Goal: Information Seeking & Learning: Learn about a topic

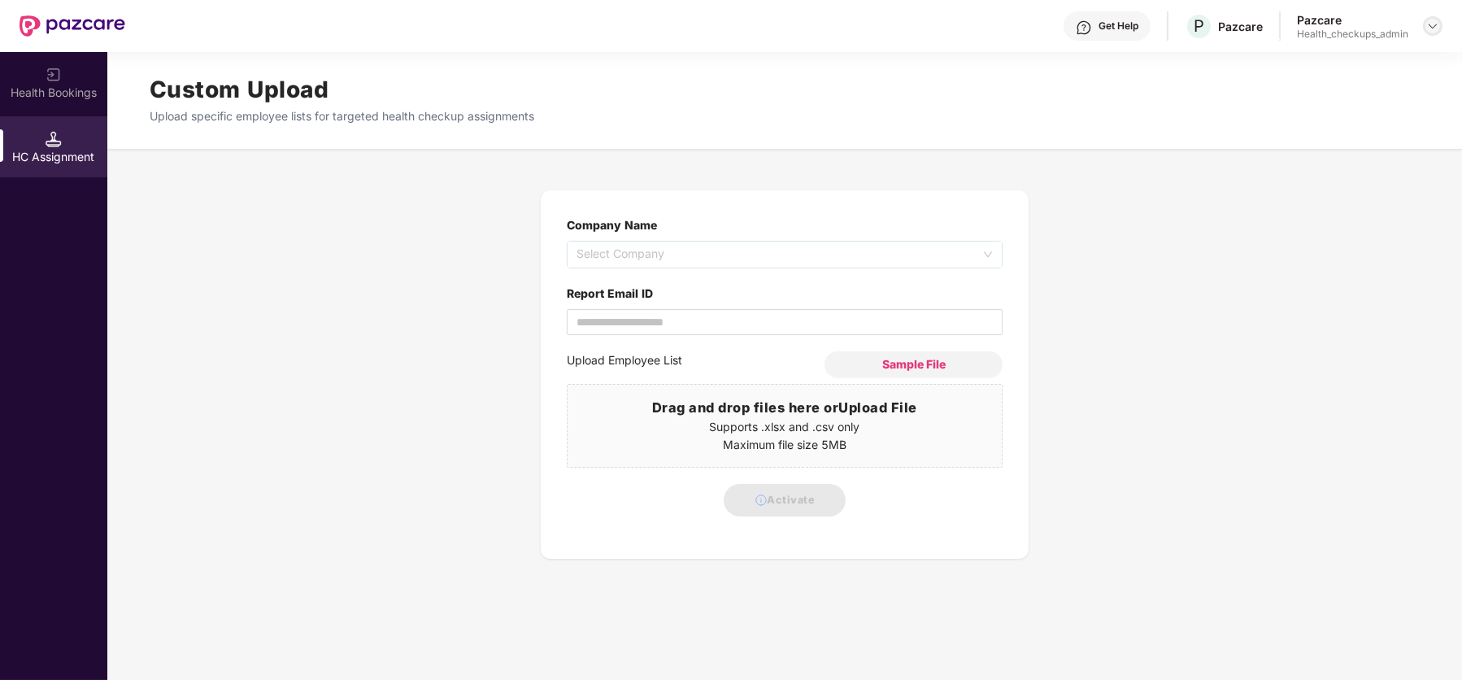
click at [1429, 22] on img at bounding box center [1432, 26] width 13 height 13
click at [1331, 70] on div "User view" at bounding box center [1357, 63] width 211 height 32
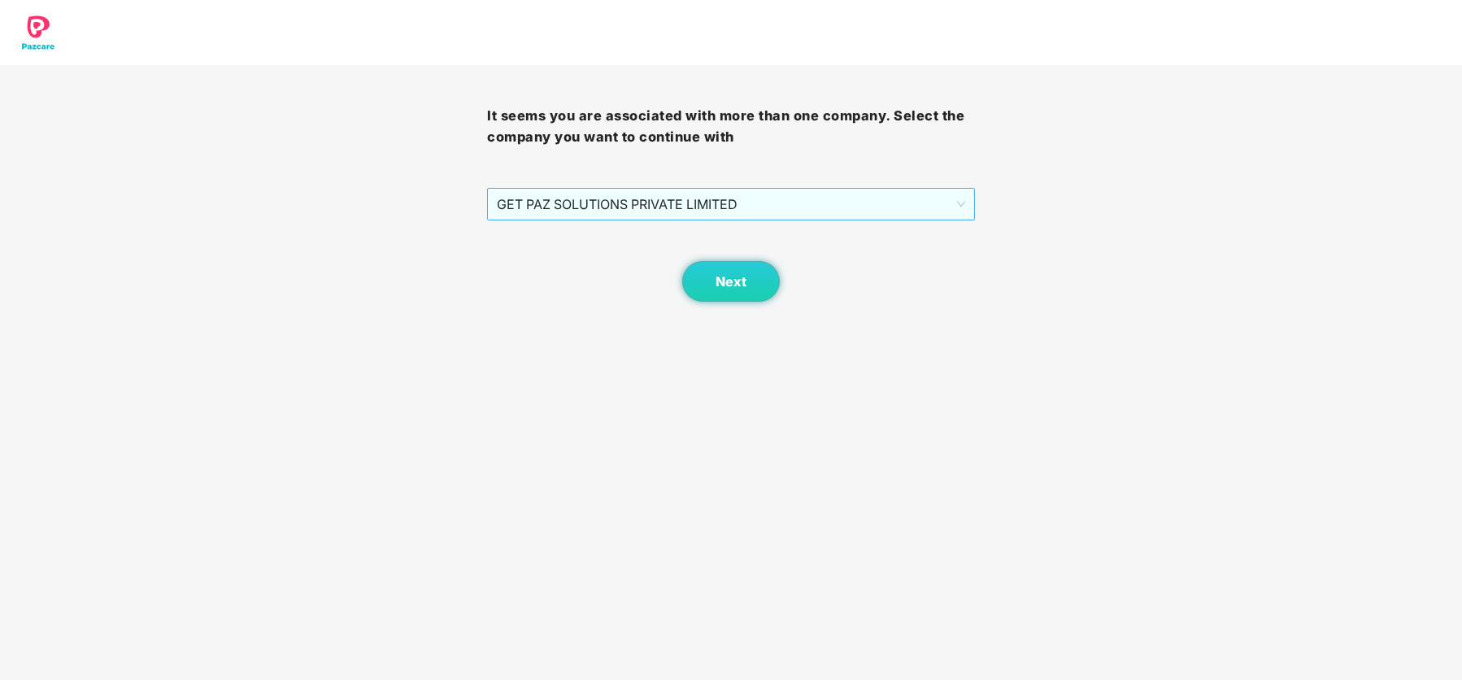
click at [921, 195] on span "GET PAZ SOLUTIONS PRIVATE LIMITED" at bounding box center [730, 204] width 467 height 31
click at [704, 283] on button "Next" at bounding box center [731, 281] width 98 height 41
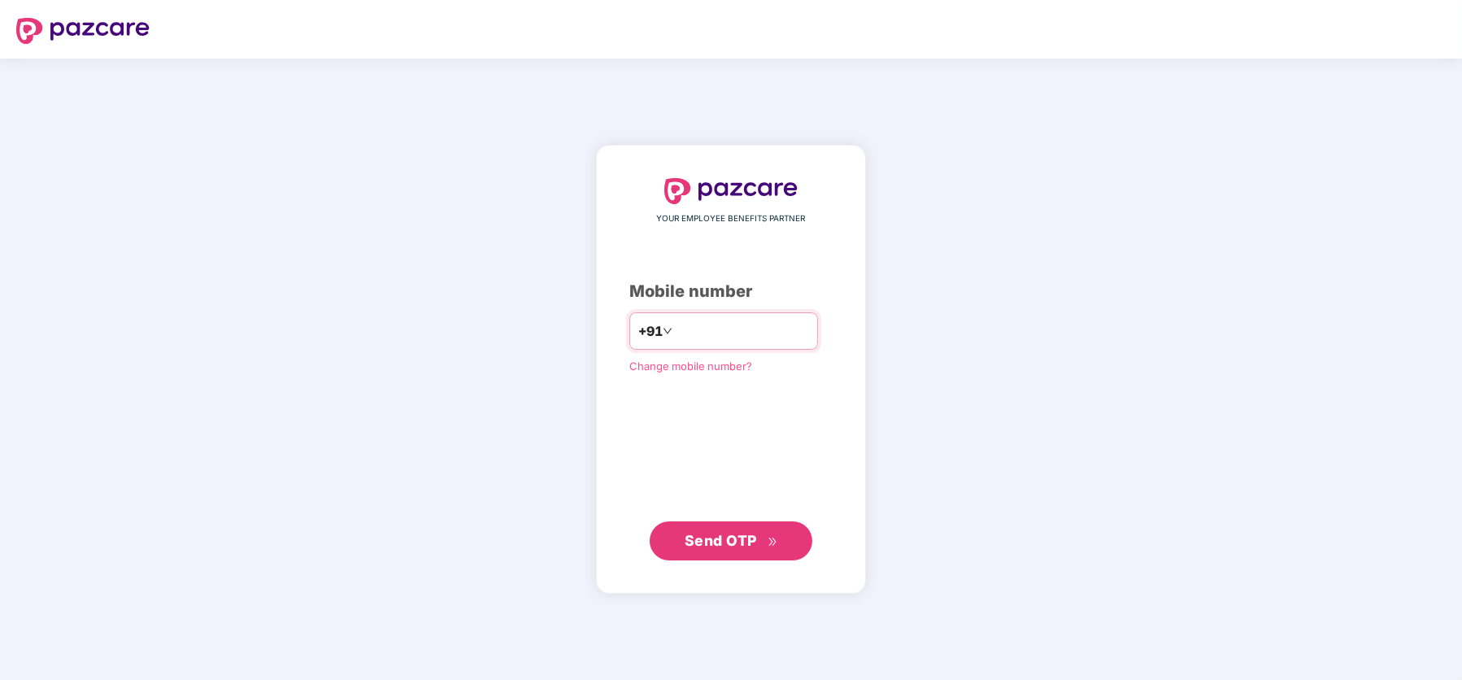
type input "**********"
click at [718, 534] on span "Send OTP" at bounding box center [720, 540] width 72 height 17
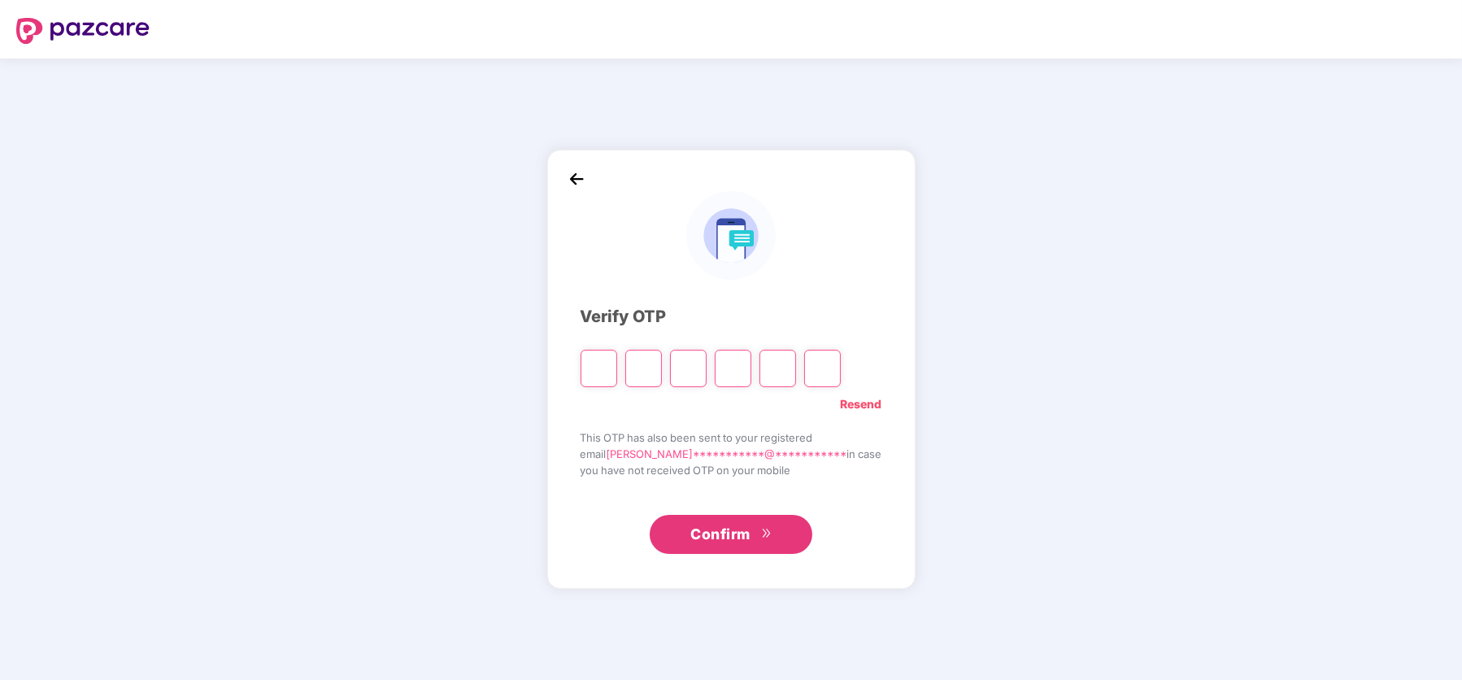
type input "*"
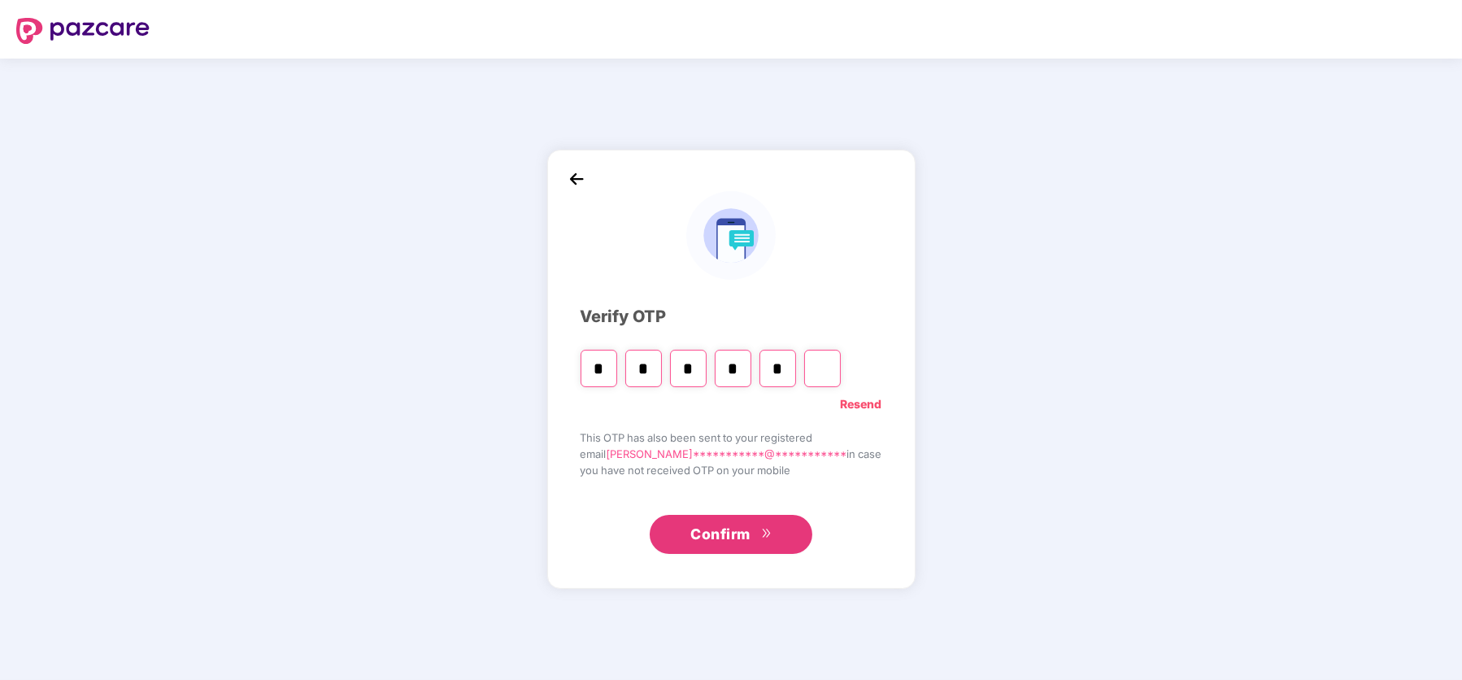
type input "*"
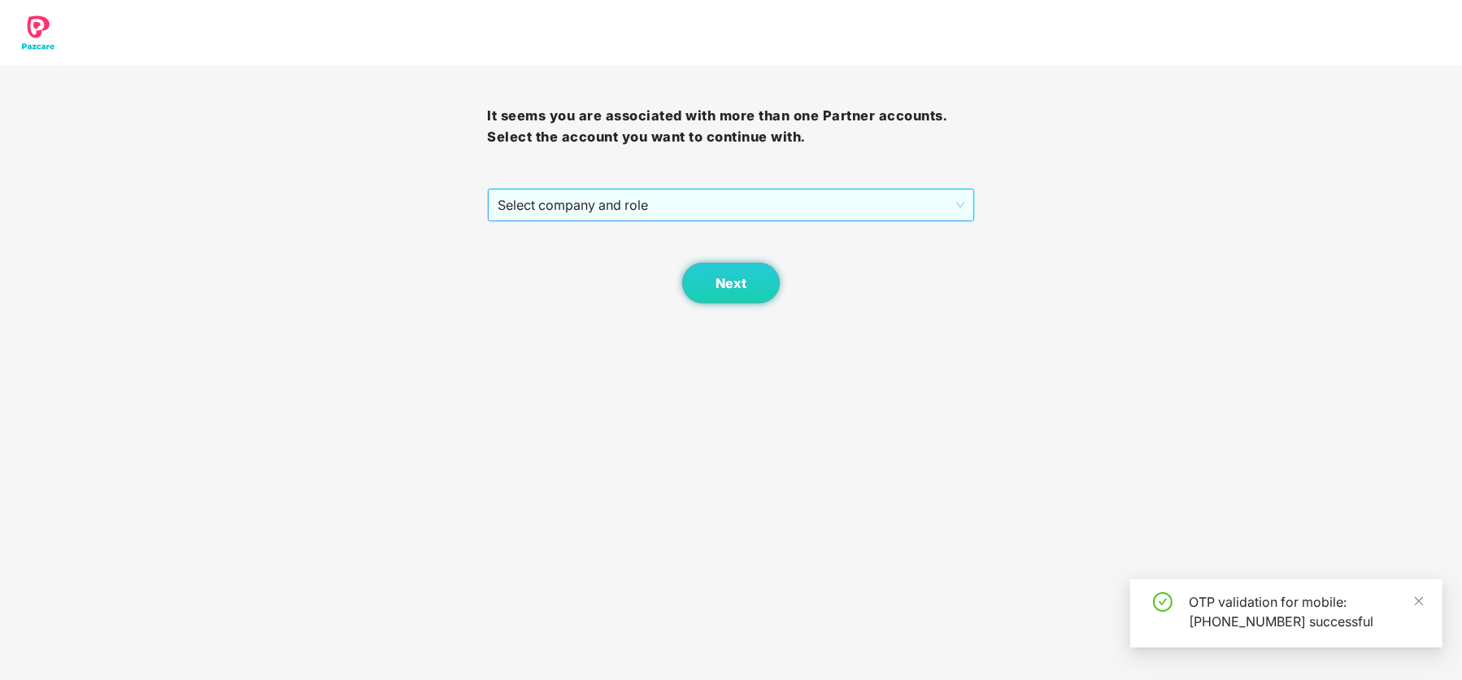
click at [749, 204] on span "Select company and role" at bounding box center [730, 204] width 466 height 31
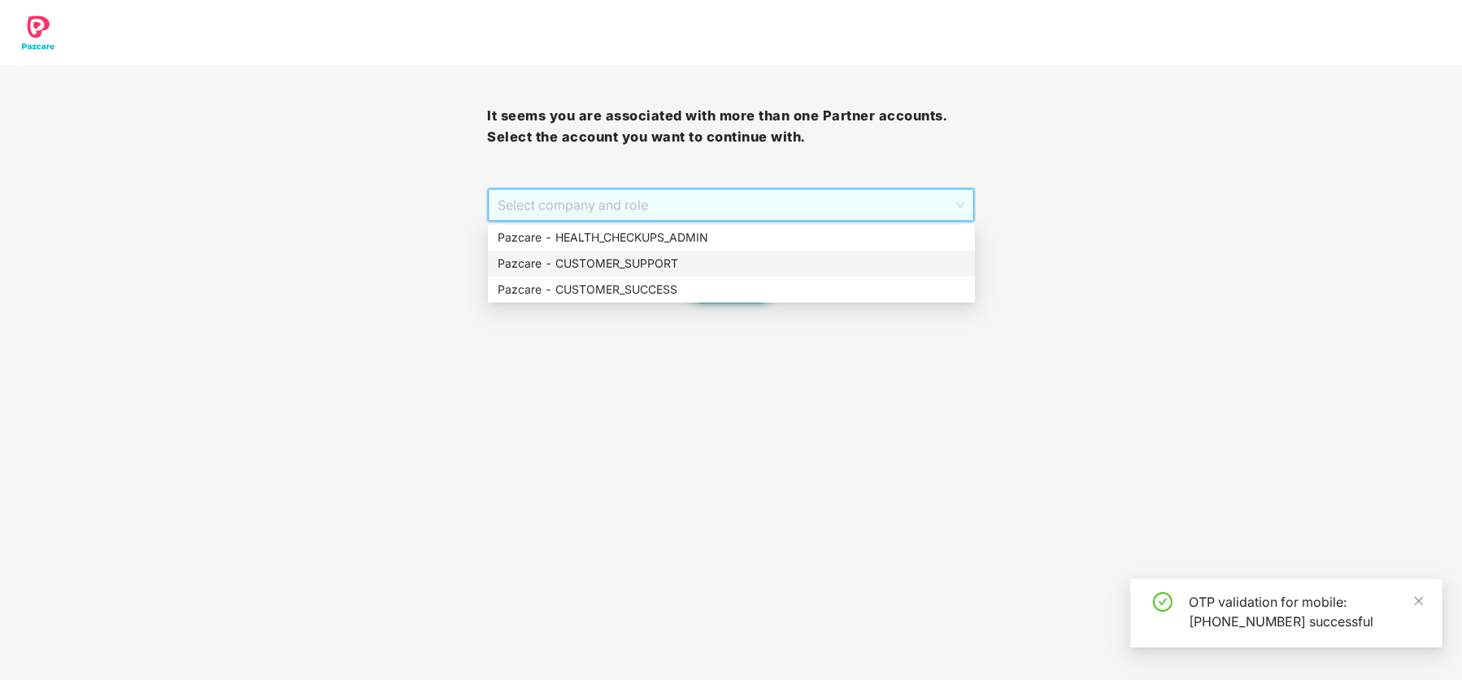
click at [744, 263] on div "Pazcare - CUSTOMER_SUPPORT" at bounding box center [730, 263] width 467 height 18
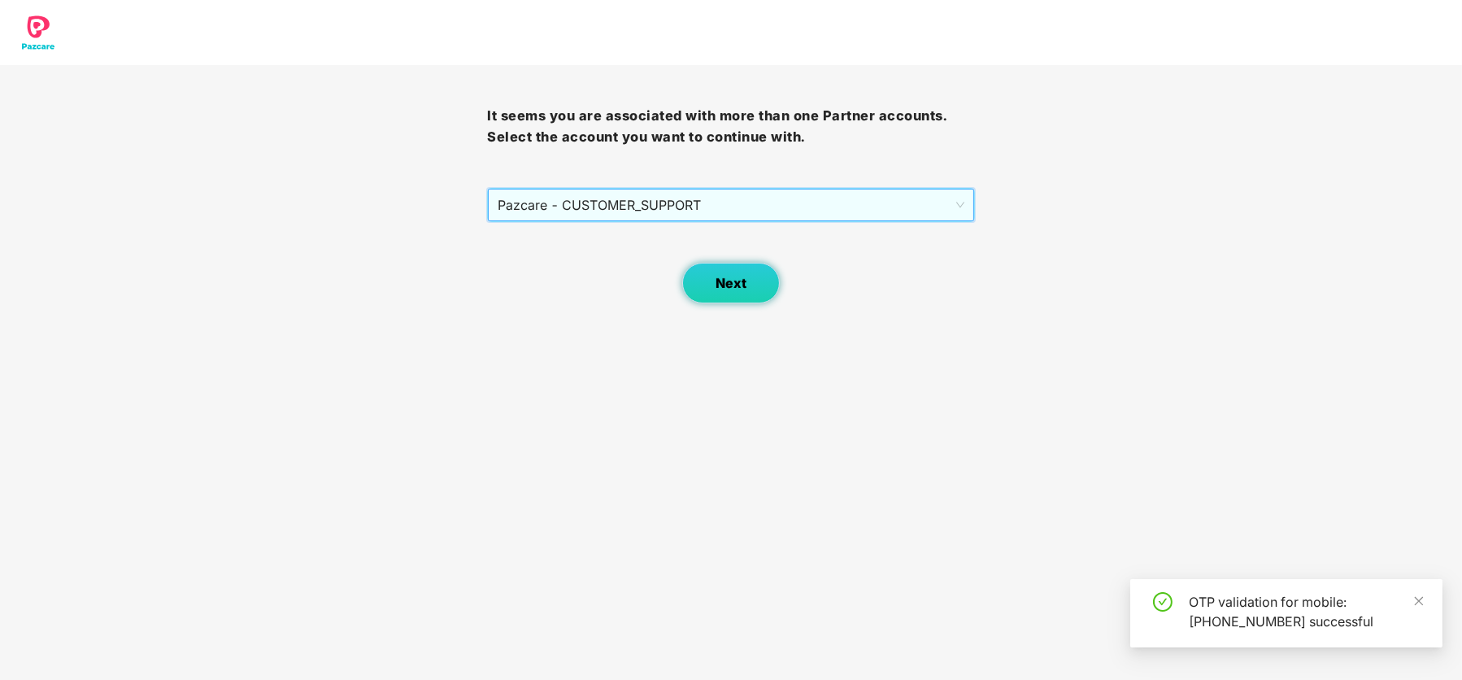
click at [745, 284] on span "Next" at bounding box center [730, 283] width 31 height 15
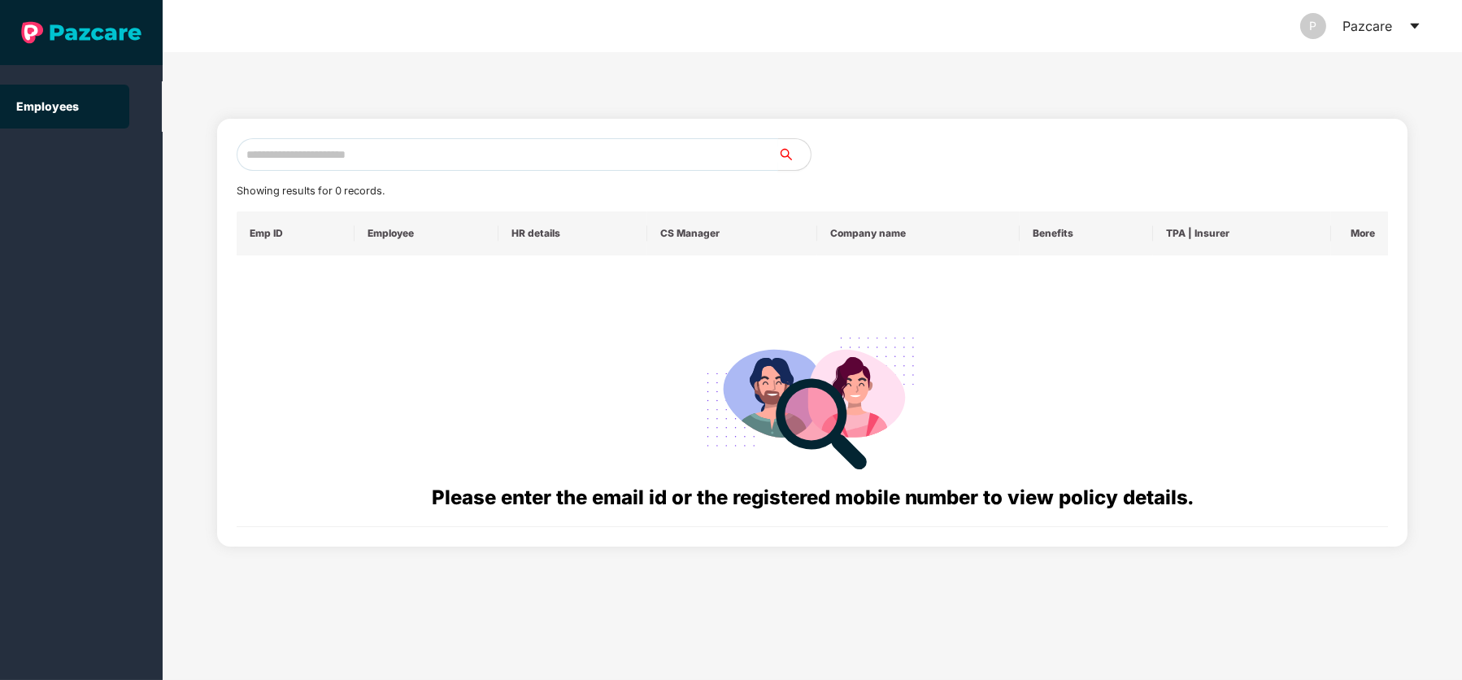
click at [470, 152] on input "text" at bounding box center [507, 154] width 541 height 33
paste input "**********"
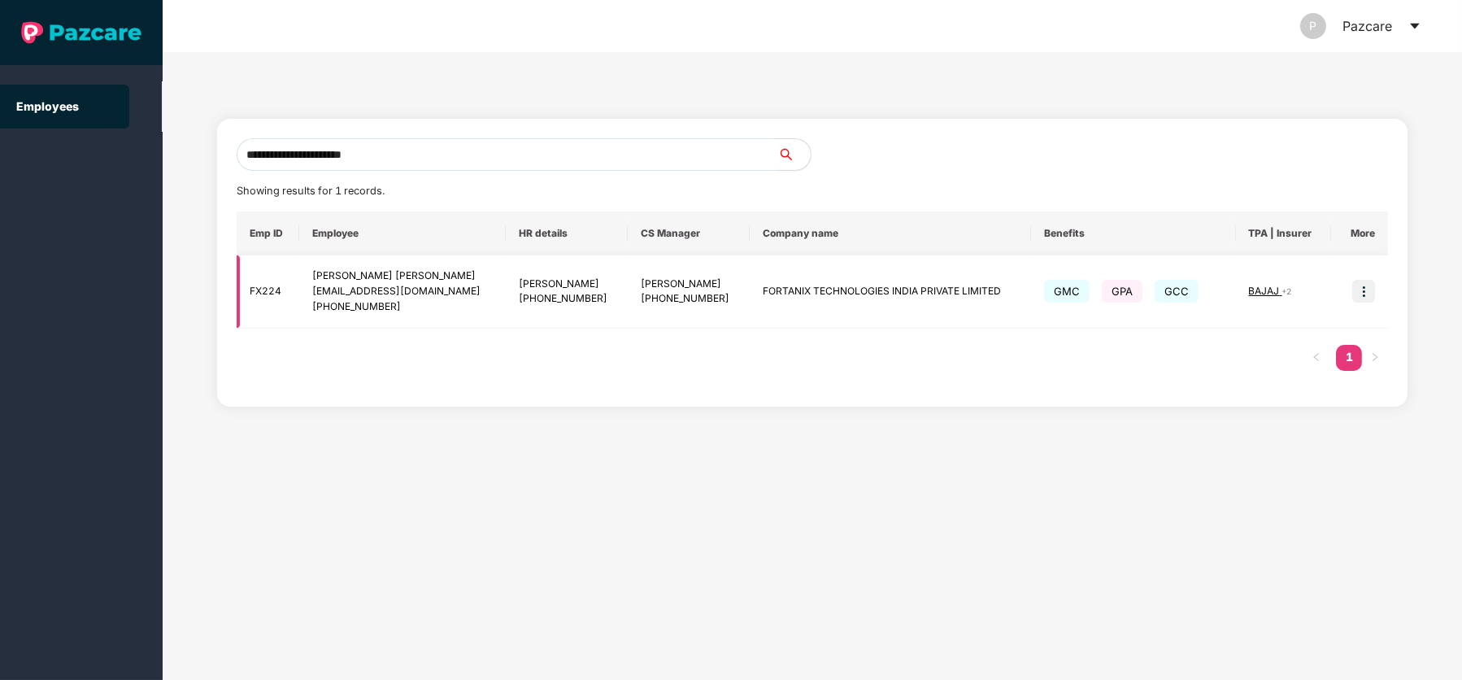
type input "**********"
drag, startPoint x: 337, startPoint y: 307, endPoint x: 415, endPoint y: 310, distance: 78.1
click at [415, 310] on div "[PHONE_NUMBER]" at bounding box center [402, 306] width 180 height 15
click at [1361, 287] on img at bounding box center [1363, 291] width 23 height 23
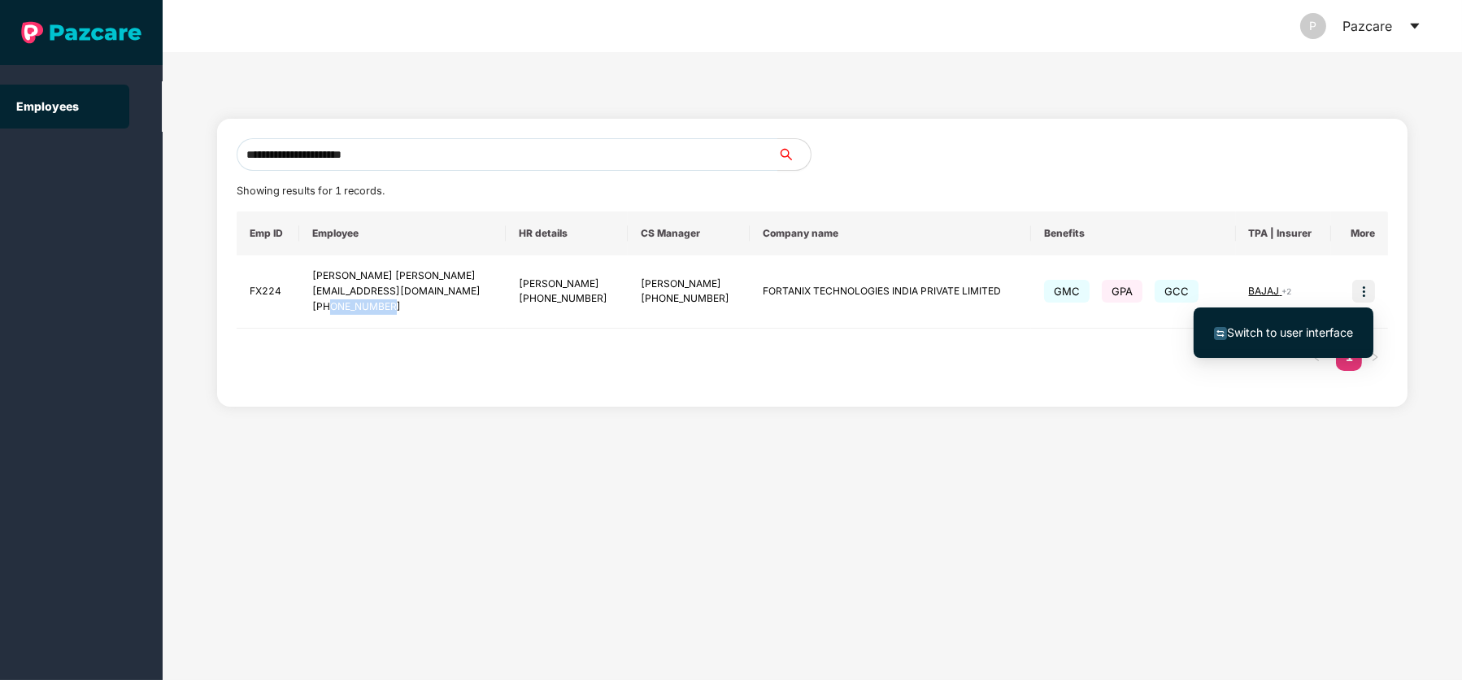
click at [1288, 328] on span "Switch to user interface" at bounding box center [1290, 332] width 126 height 14
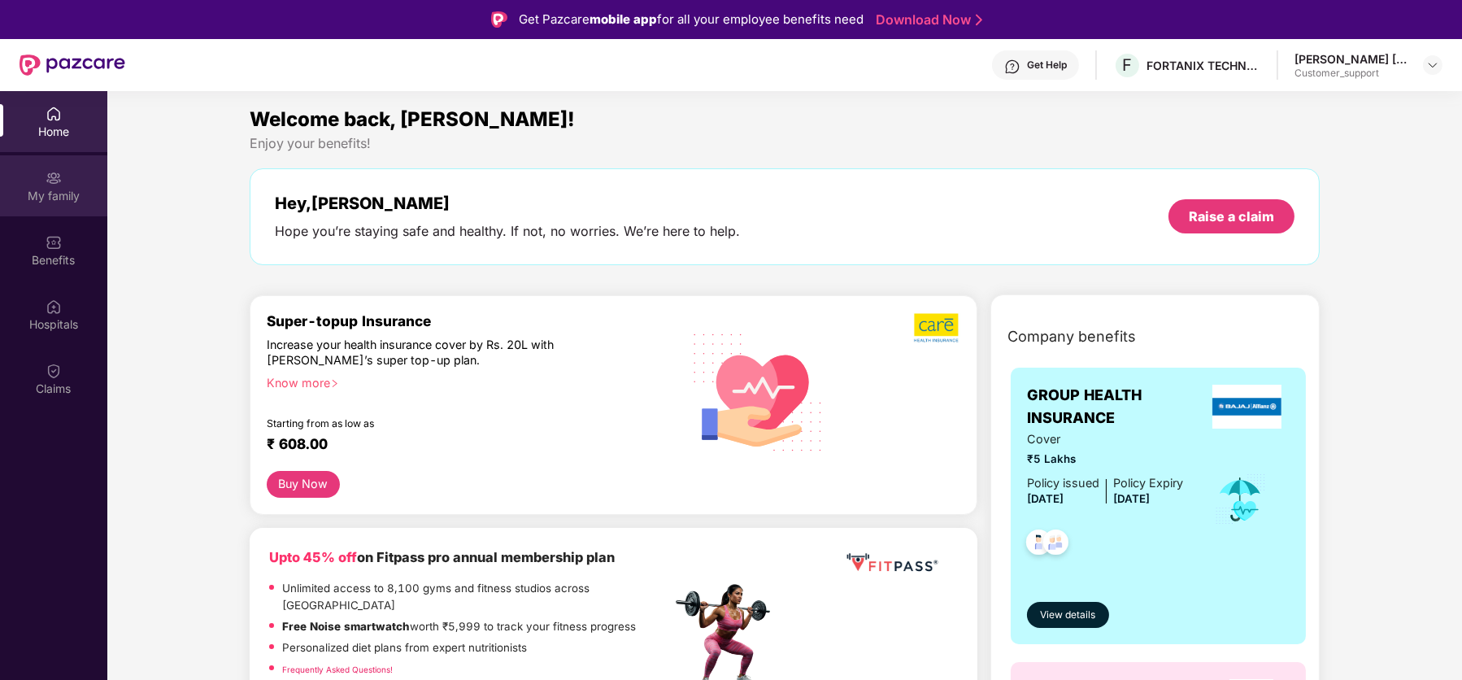
click at [52, 180] on img at bounding box center [54, 178] width 16 height 16
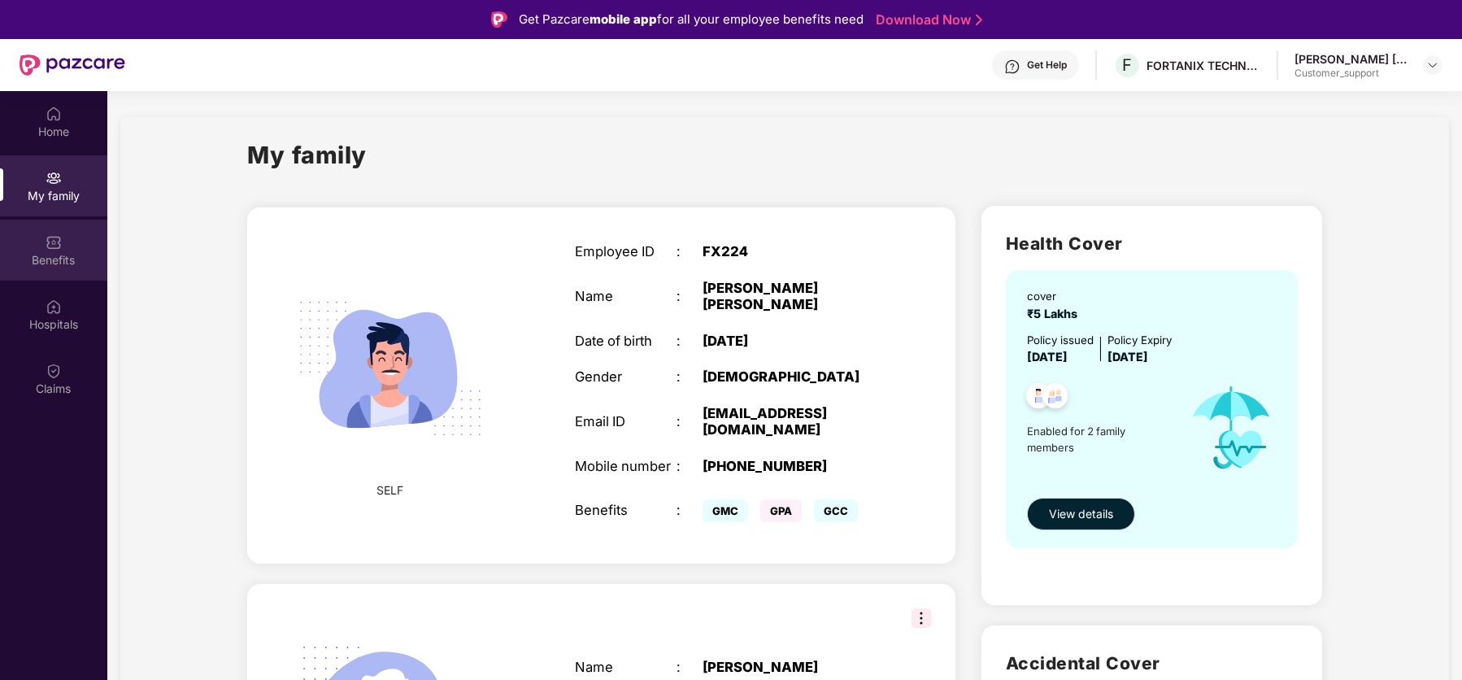
click at [64, 241] on div "Benefits" at bounding box center [53, 249] width 107 height 61
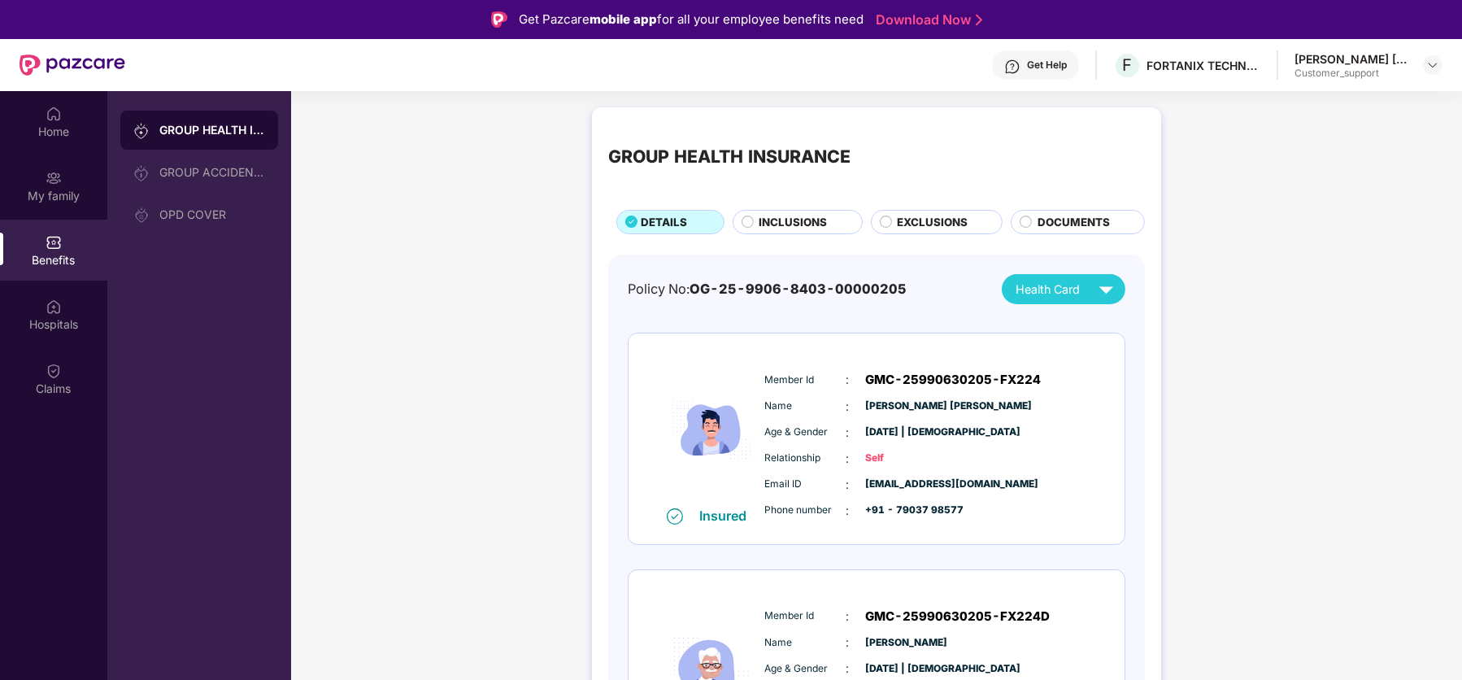
click at [797, 215] on span "INCLUSIONS" at bounding box center [792, 222] width 68 height 17
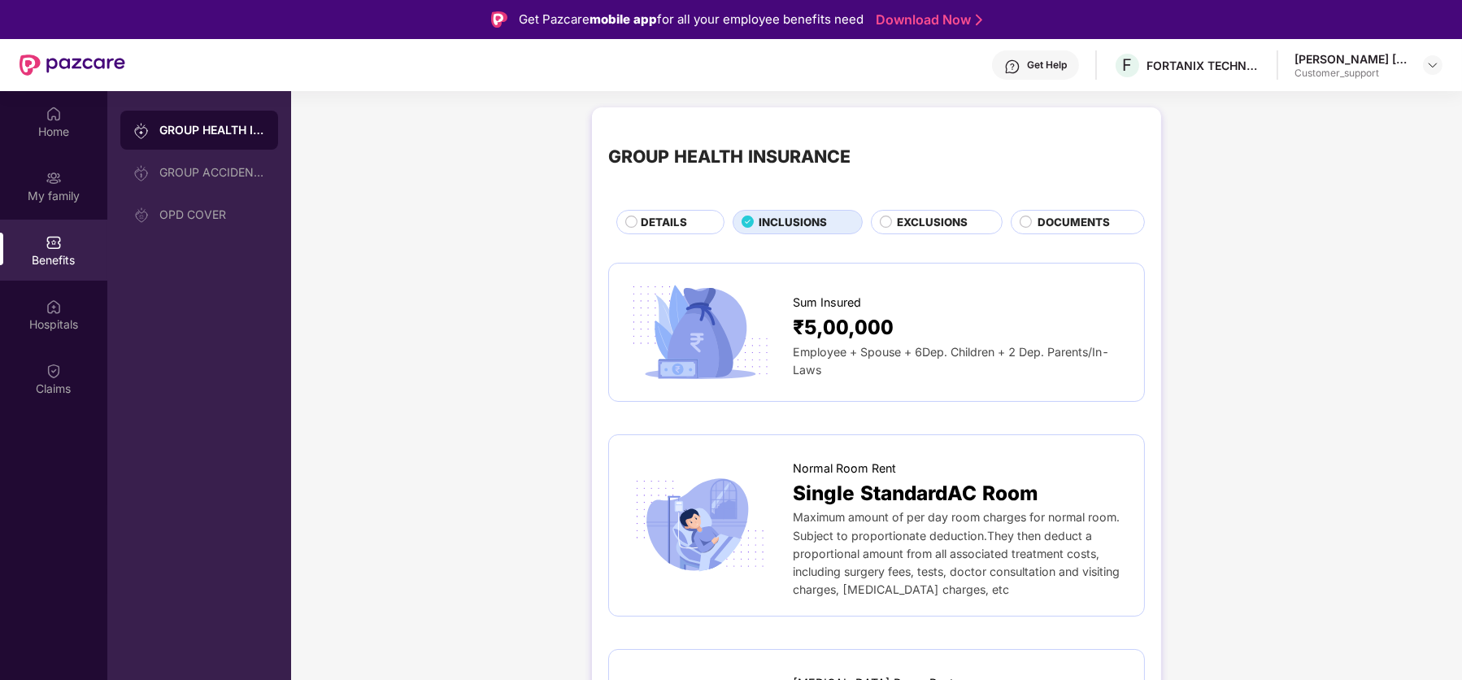
click at [946, 221] on span "EXCLUSIONS" at bounding box center [932, 222] width 71 height 17
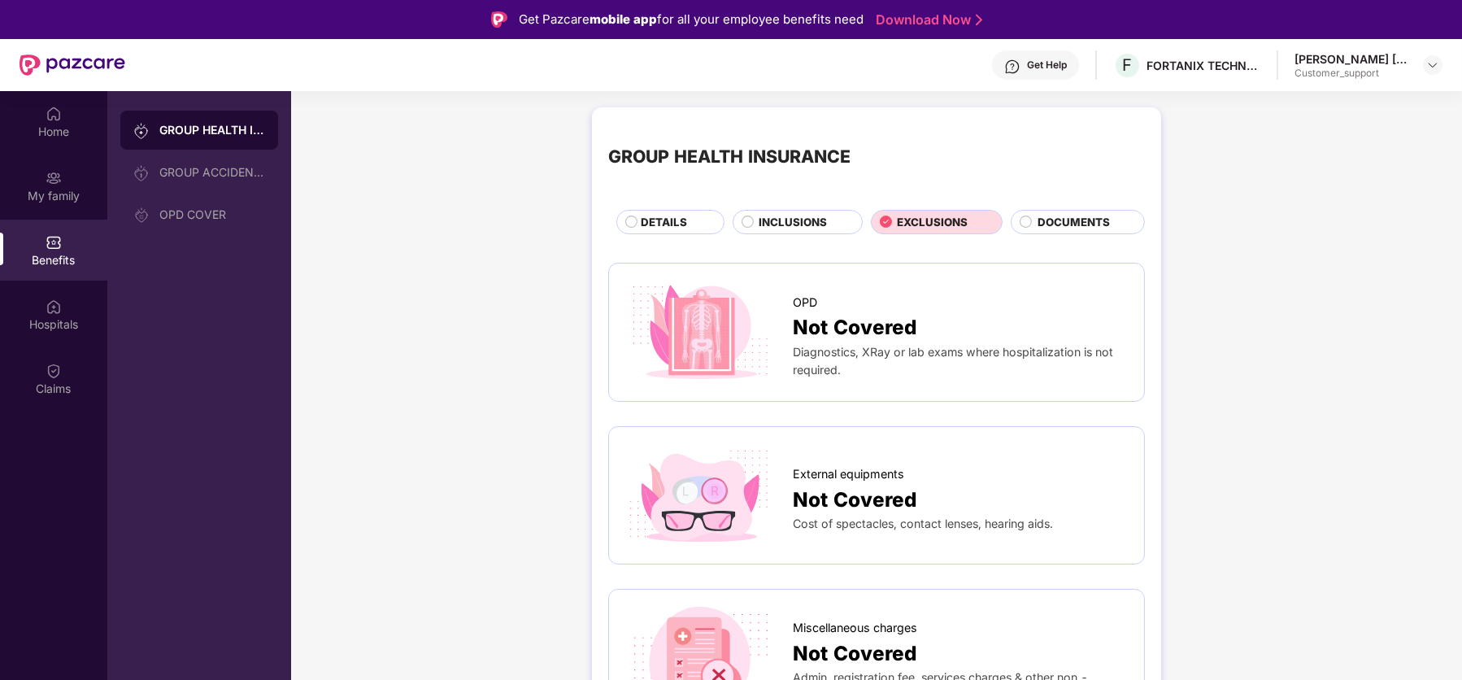
click at [1067, 219] on span "DOCUMENTS" at bounding box center [1073, 222] width 72 height 17
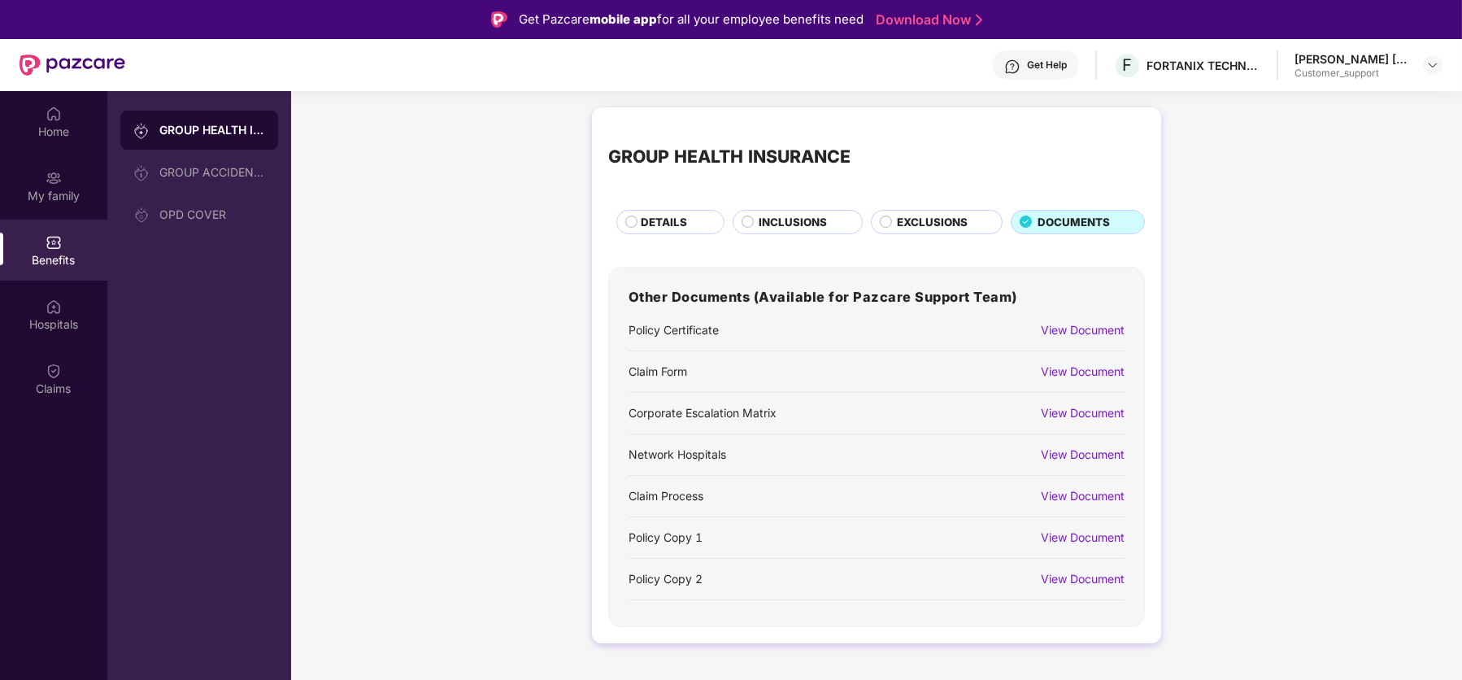
scroll to position [90, 0]
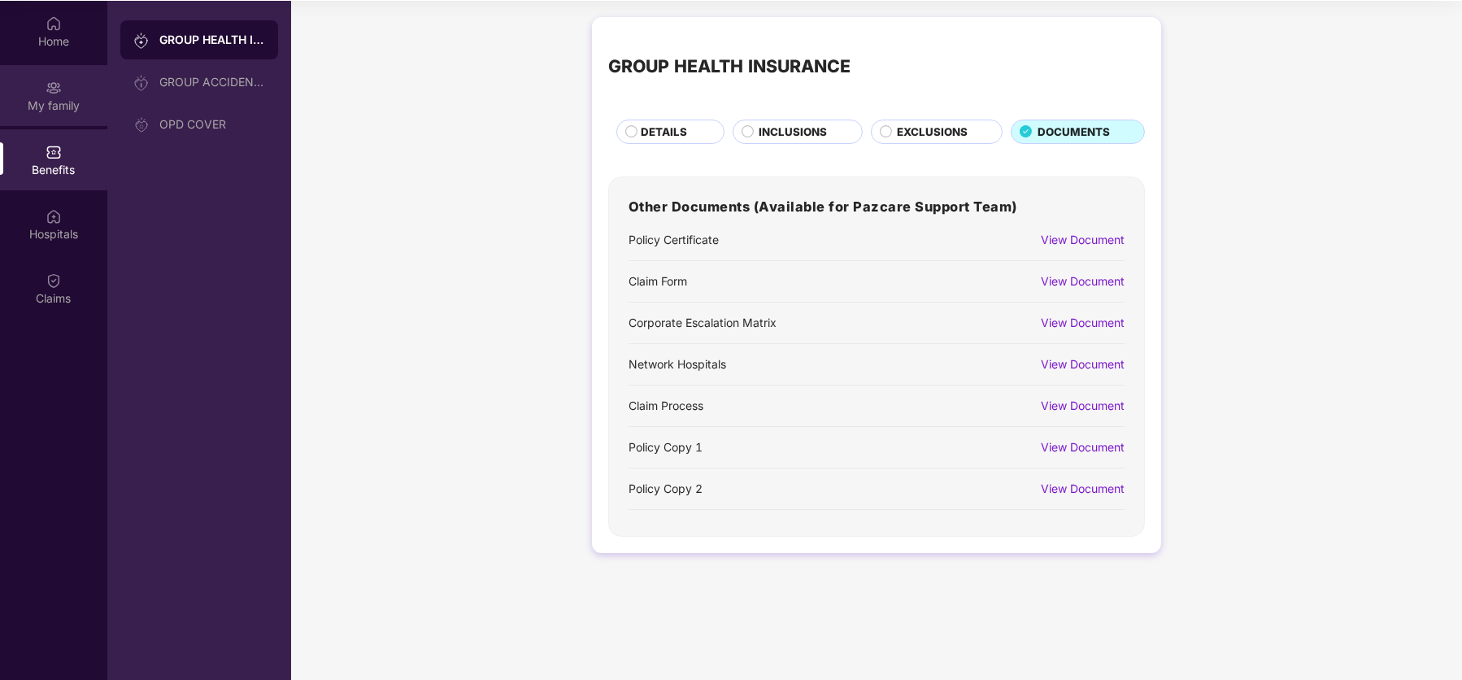
click at [47, 81] on img at bounding box center [54, 88] width 16 height 16
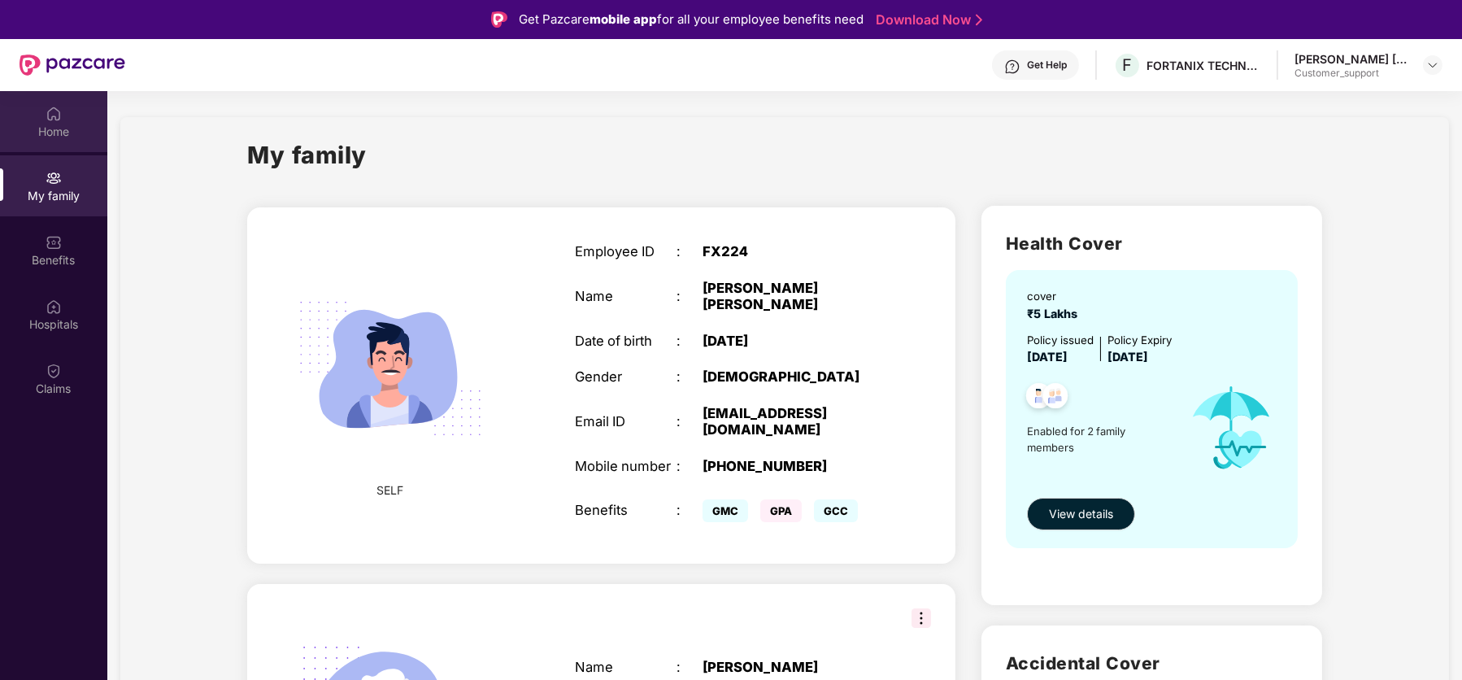
click at [60, 116] on img at bounding box center [54, 114] width 16 height 16
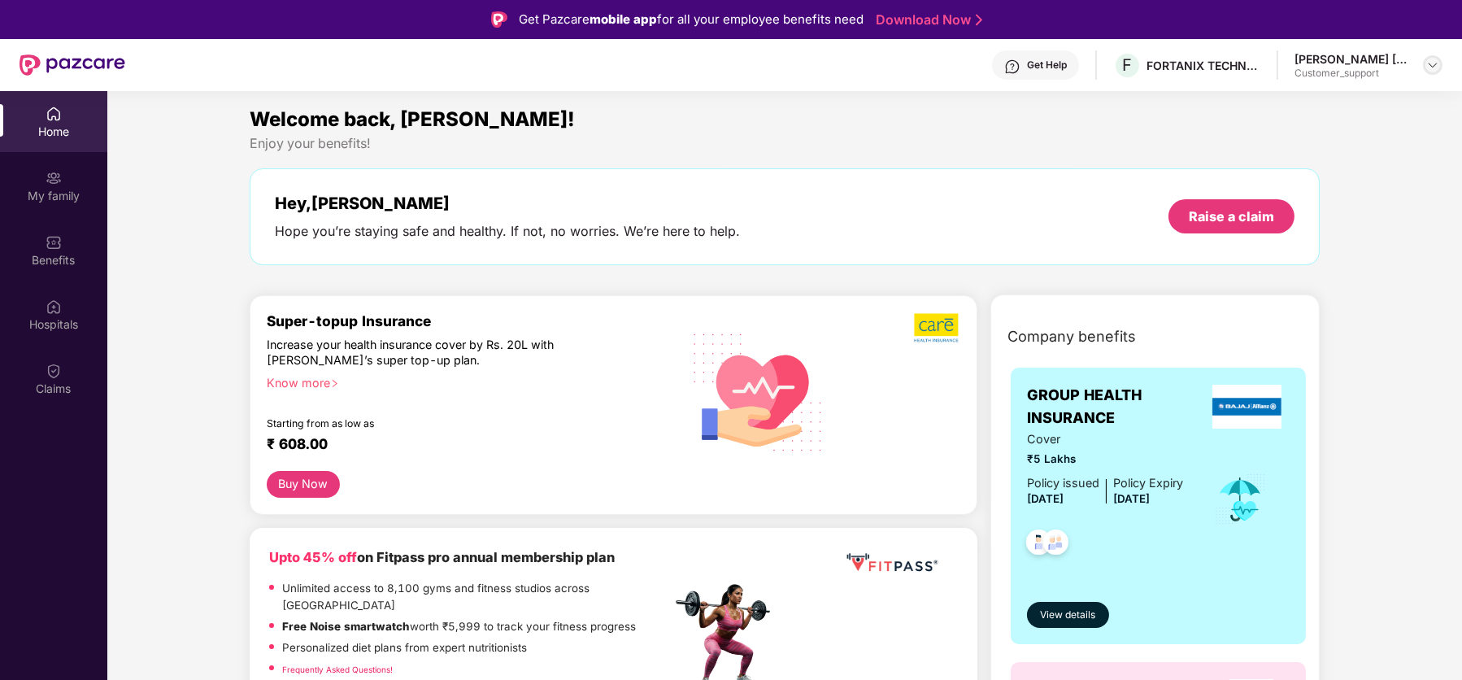
click at [1431, 67] on img at bounding box center [1432, 65] width 13 height 13
